Goal: Information Seeking & Learning: Compare options

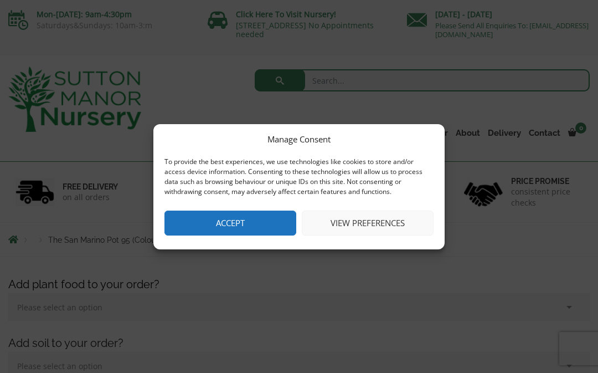
click at [264, 226] on button "Accept" at bounding box center [231, 223] width 132 height 25
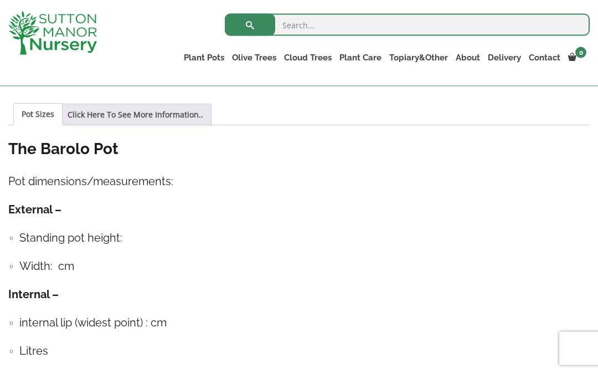
scroll to position [797, 0]
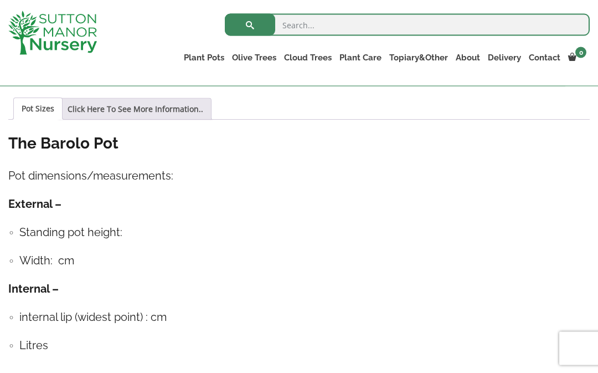
click at [34, 234] on h4 "Standing pot height:" at bounding box center [304, 232] width 571 height 17
click at [8, 231] on ul "Standing pot height: Width: cm" at bounding box center [299, 246] width 582 height 45
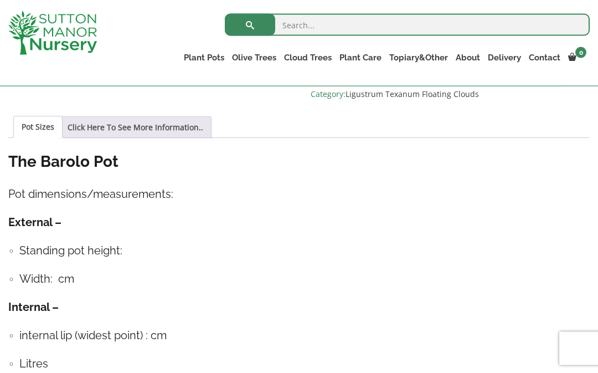
scroll to position [761, 0]
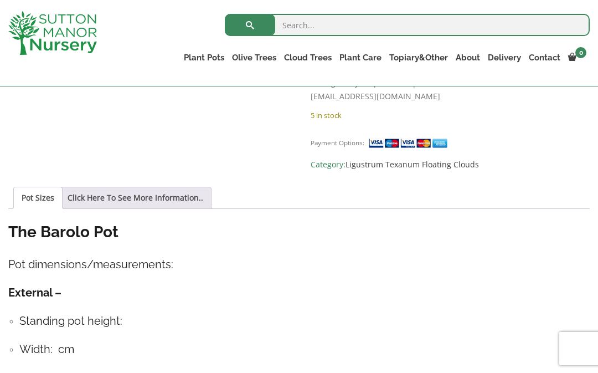
click at [124, 194] on link "Click Here To See More Information.." at bounding box center [136, 197] width 136 height 21
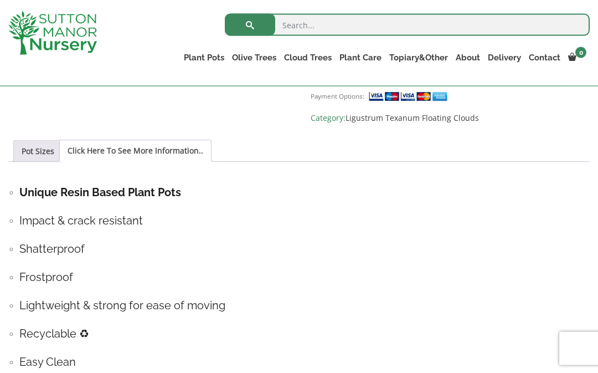
scroll to position [756, 0]
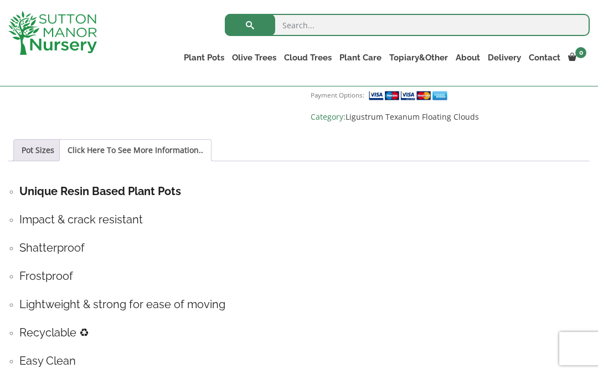
click at [30, 153] on link "Pot Sizes" at bounding box center [38, 150] width 33 height 21
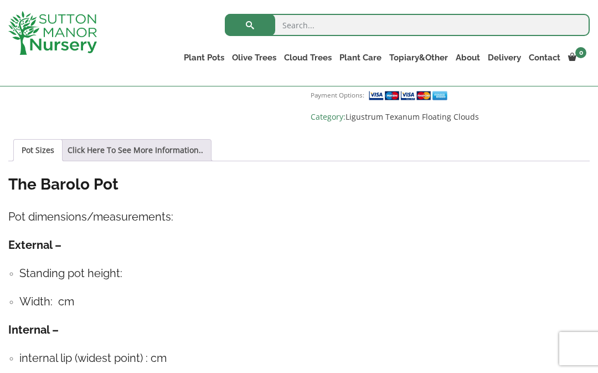
click at [8, 284] on ul "Standing pot height: Width: cm" at bounding box center [299, 287] width 582 height 45
click at [6, 270] on div "Add plant food to your order? Please select an option (x1) 1k Bag (£15.00) (x2)…" at bounding box center [299, 121] width 598 height 1258
click at [8, 305] on ul "Standing pot height: Width: cm" at bounding box center [299, 287] width 582 height 45
click at [8, 304] on div "Add plant food to your order? Please select an option (x1) 1k Bag (£15.00) (x2)…" at bounding box center [299, 121] width 598 height 1258
click at [6, 263] on div "Add plant food to your order? Please select an option (x1) 1k Bag (£15.00) (x2)…" at bounding box center [299, 121] width 598 height 1258
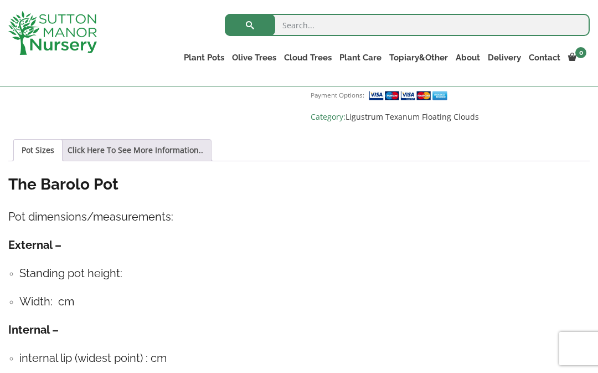
click at [151, 273] on h4 "Standing pot height:" at bounding box center [304, 273] width 571 height 17
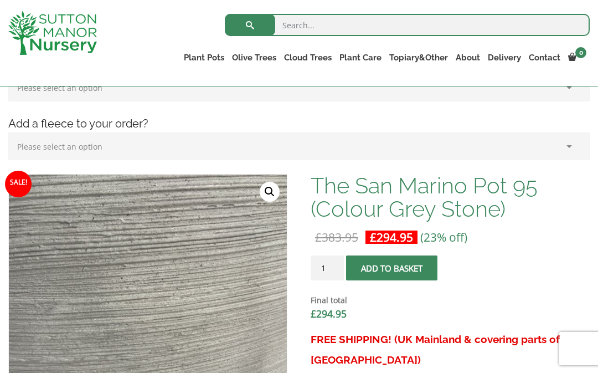
scroll to position [230, 0]
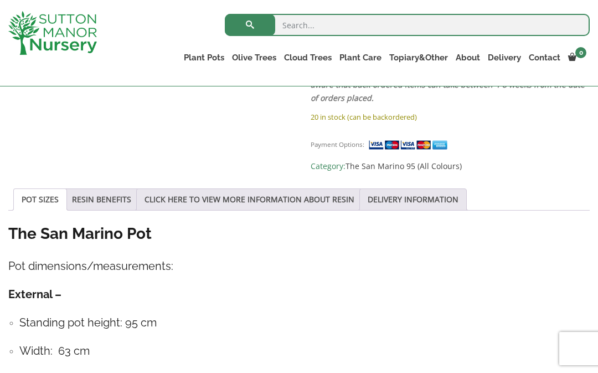
scroll to position [711, 0]
click at [104, 203] on link "RESIN BENEFITS" at bounding box center [101, 199] width 59 height 21
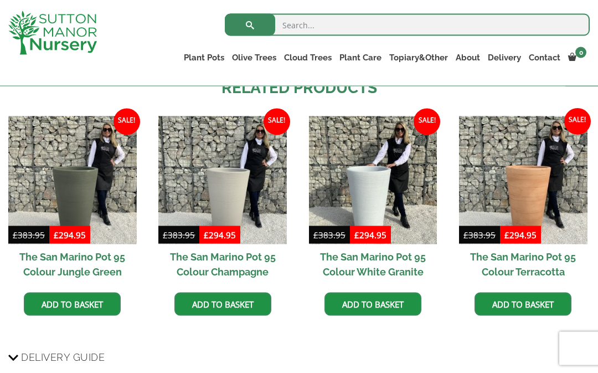
scroll to position [1109, 0]
click at [545, 199] on img at bounding box center [523, 180] width 129 height 129
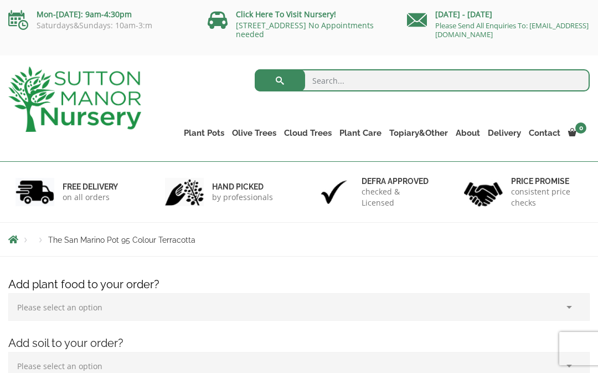
click at [305, 281] on h4 "Add plant food to your order?" at bounding box center [299, 284] width 598 height 17
click at [0, 0] on link "Fibre Clay Pots" at bounding box center [0, 0] width 0 height 0
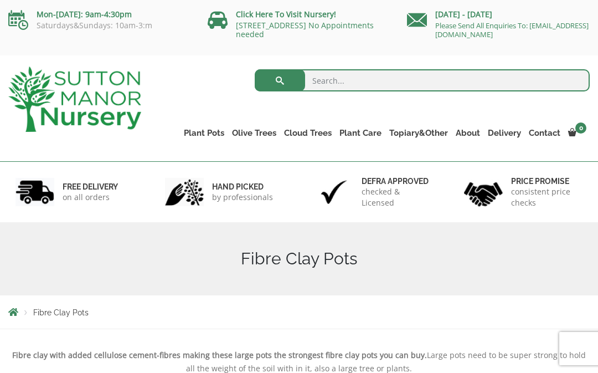
click at [0, 0] on link "100% Italian Terracotta" at bounding box center [0, 0] width 0 height 0
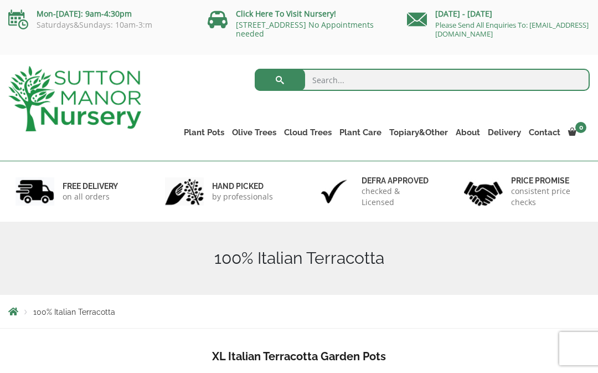
scroll to position [4, 0]
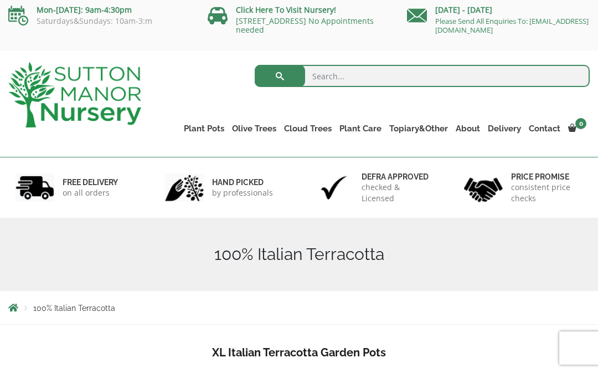
click at [308, 24] on link "[STREET_ADDRESS] No Appointments needed" at bounding box center [305, 25] width 138 height 19
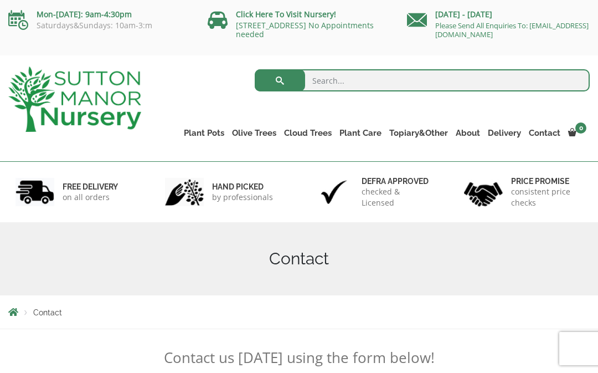
click at [0, 0] on link "Vietnamese Terracotta" at bounding box center [0, 0] width 0 height 0
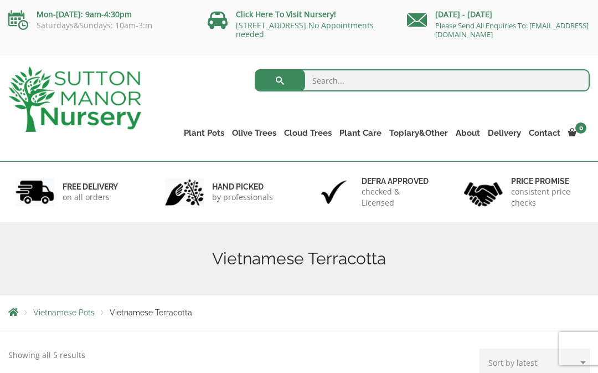
click at [0, 0] on link "The Old Stone Pots" at bounding box center [0, 0] width 0 height 0
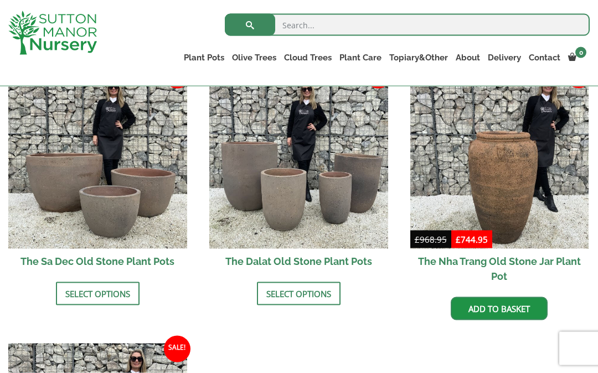
scroll to position [681, 0]
click at [545, 202] on img at bounding box center [500, 158] width 179 height 179
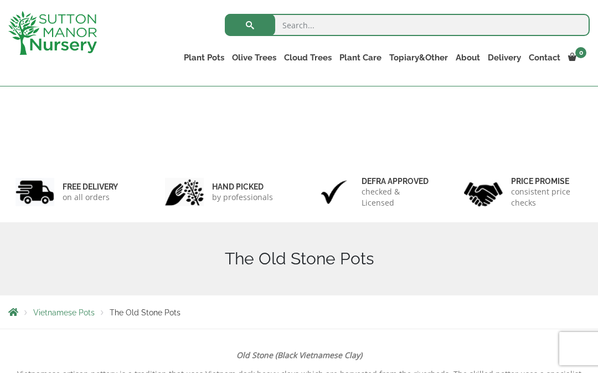
scroll to position [732, 0]
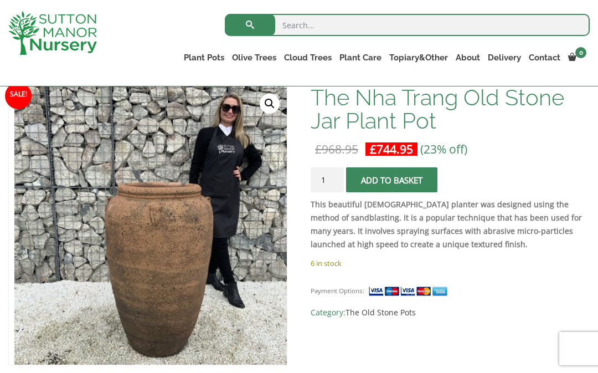
scroll to position [167, 0]
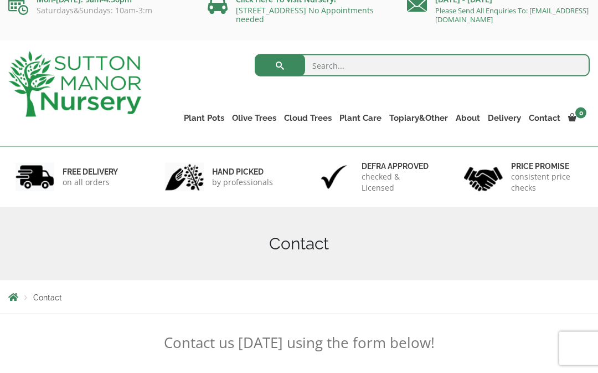
scroll to position [15, 0]
click at [216, 113] on link "Plant Pots" at bounding box center [204, 118] width 48 height 16
click at [0, 0] on link "Glazed Pots" at bounding box center [0, 0] width 0 height 0
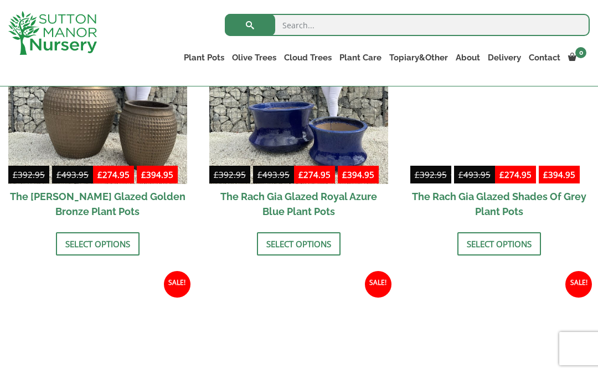
scroll to position [635, 0]
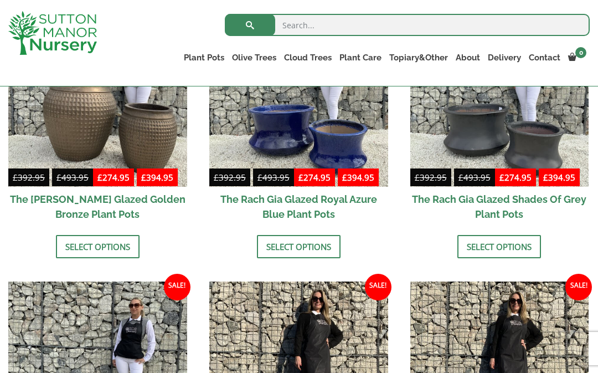
click at [38, 312] on img at bounding box center [97, 370] width 179 height 179
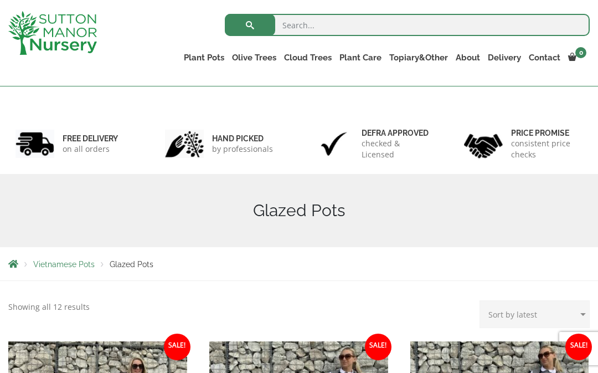
scroll to position [0, 0]
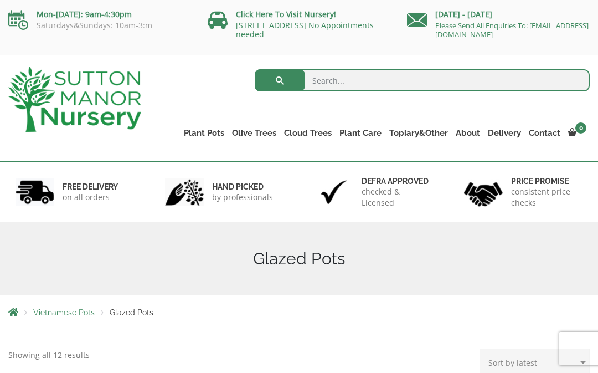
click at [0, 0] on link "The Atlantis Pots" at bounding box center [0, 0] width 0 height 0
click at [232, 153] on div "Search for: Plant Pots Resin Bonded Pots The Amalfi Pots The Milan Pots The Cap…" at bounding box center [374, 108] width 449 height 106
click at [207, 135] on link "Plant Pots" at bounding box center [204, 133] width 48 height 16
click at [0, 0] on link "Fibre Clay Pots" at bounding box center [0, 0] width 0 height 0
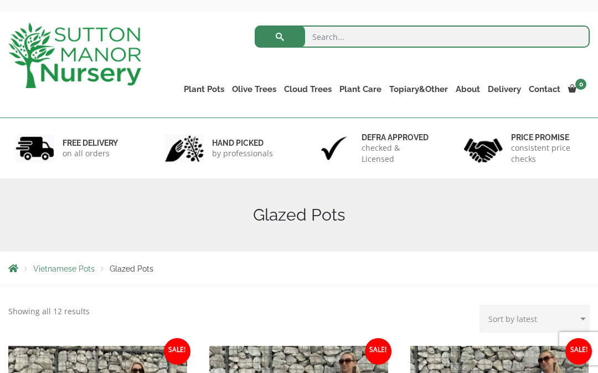
scroll to position [49, 0]
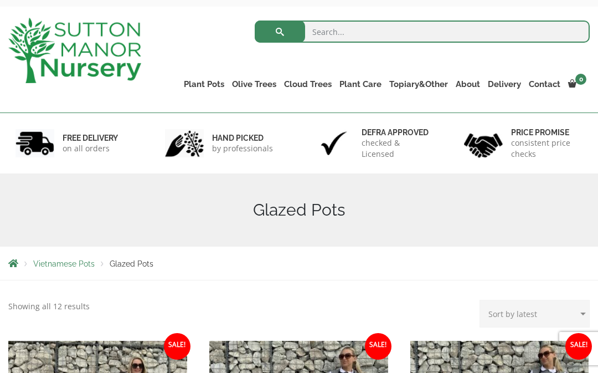
click at [0, 0] on link "The Venice Cube Pots" at bounding box center [0, 0] width 0 height 0
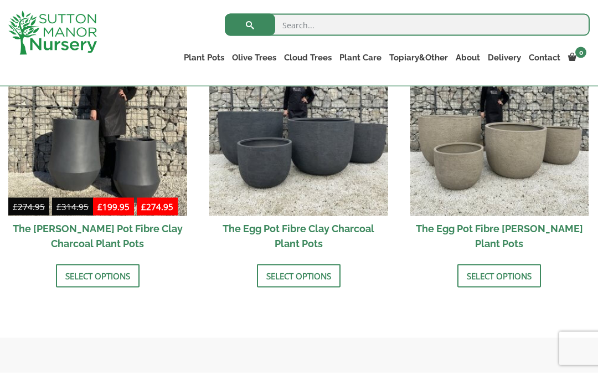
scroll to position [408, 0]
click at [525, 160] on img at bounding box center [500, 126] width 179 height 179
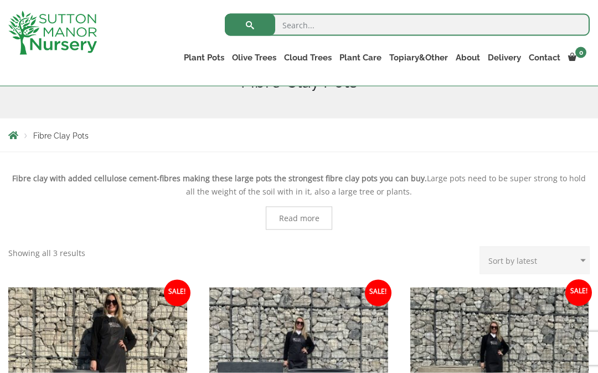
scroll to position [152, 0]
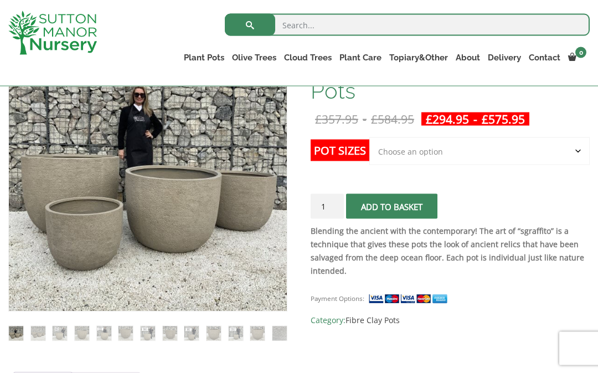
scroll to position [220, 0]
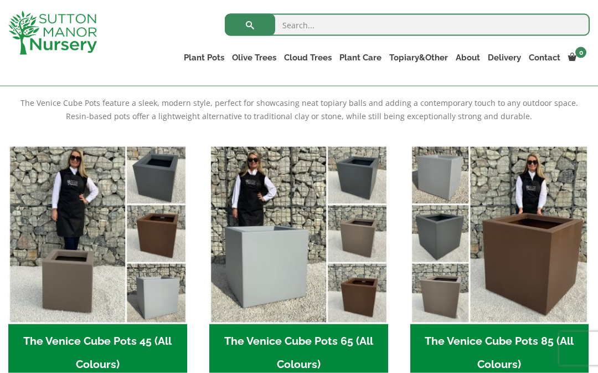
scroll to position [233, 0]
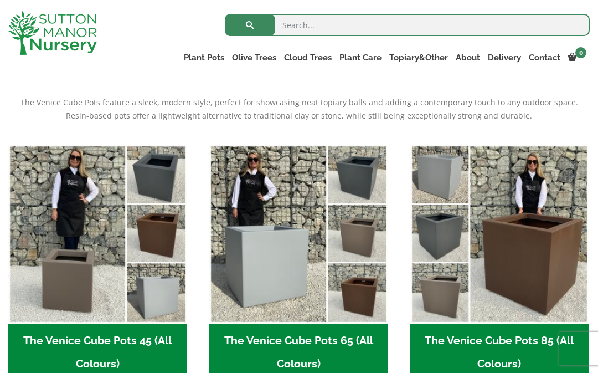
click at [0, 0] on link "The Brunello Pots" at bounding box center [0, 0] width 0 height 0
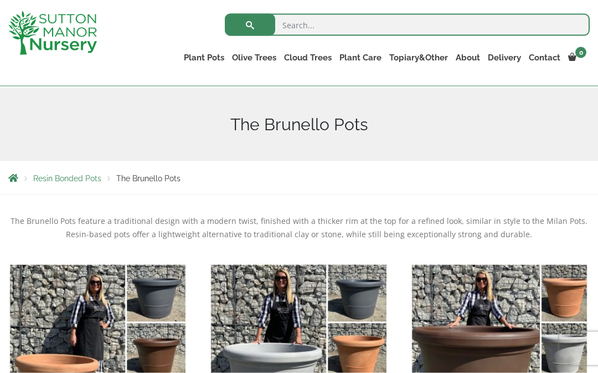
scroll to position [115, 0]
click at [0, 0] on link "The Capri Pots" at bounding box center [0, 0] width 0 height 0
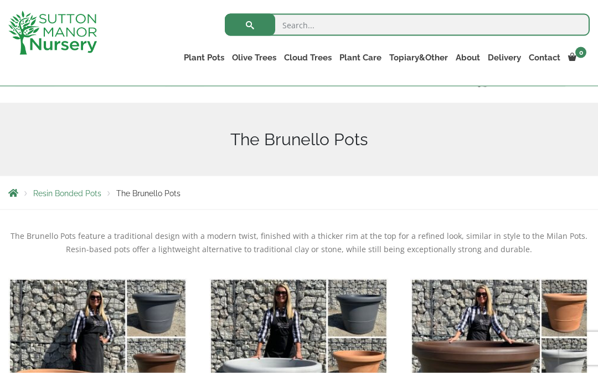
scroll to position [100, 0]
click at [0, 0] on link "Resin Bonded Pots" at bounding box center [0, 0] width 0 height 0
click at [0, 0] on link "The Venice Cube Pots" at bounding box center [0, 0] width 0 height 0
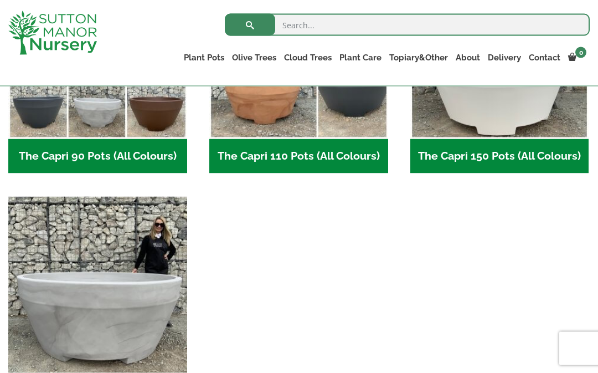
scroll to position [674, 0]
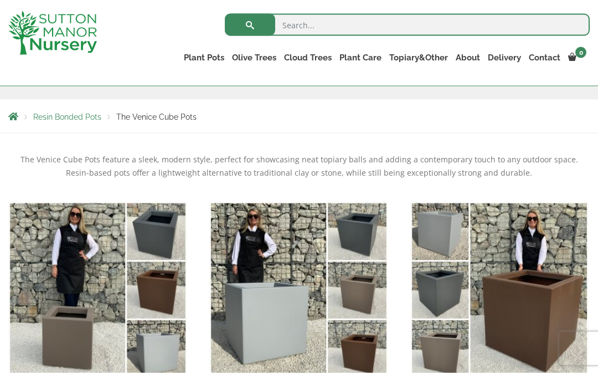
scroll to position [165, 0]
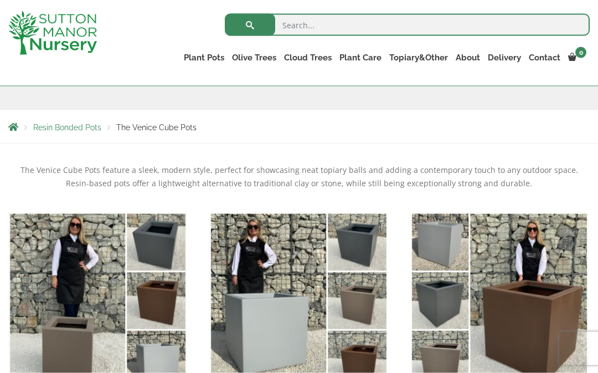
click at [0, 0] on link "The Milan Pots" at bounding box center [0, 0] width 0 height 0
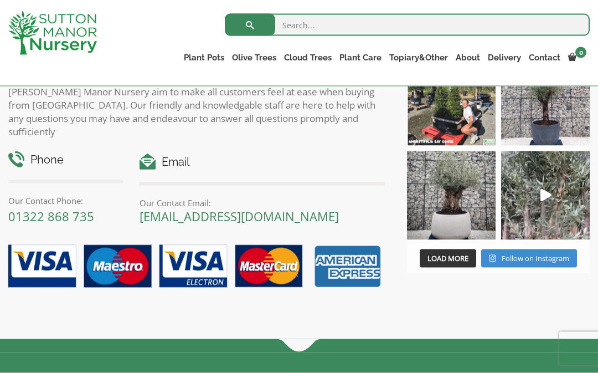
scroll to position [879, 0]
